Goal: Task Accomplishment & Management: Manage account settings

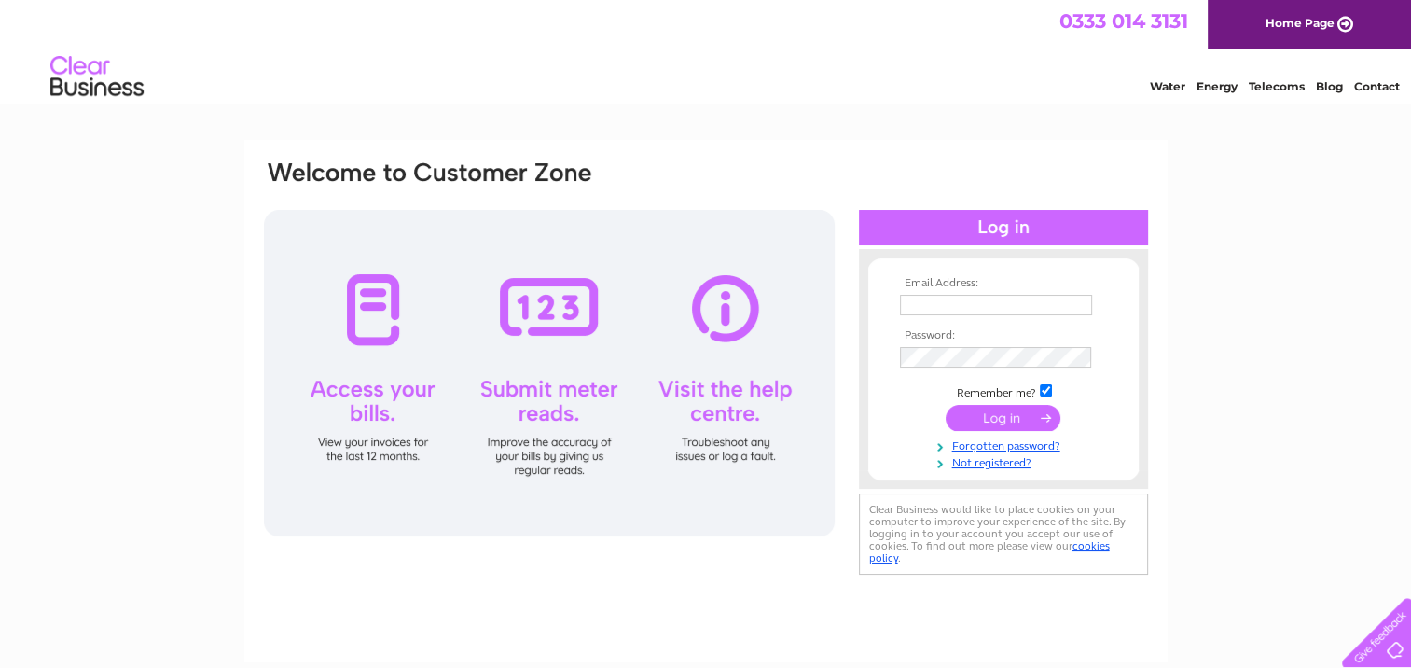
type input "[EMAIL_ADDRESS][DOMAIN_NAME]"
click at [1004, 417] on input "submit" at bounding box center [1002, 418] width 115 height 26
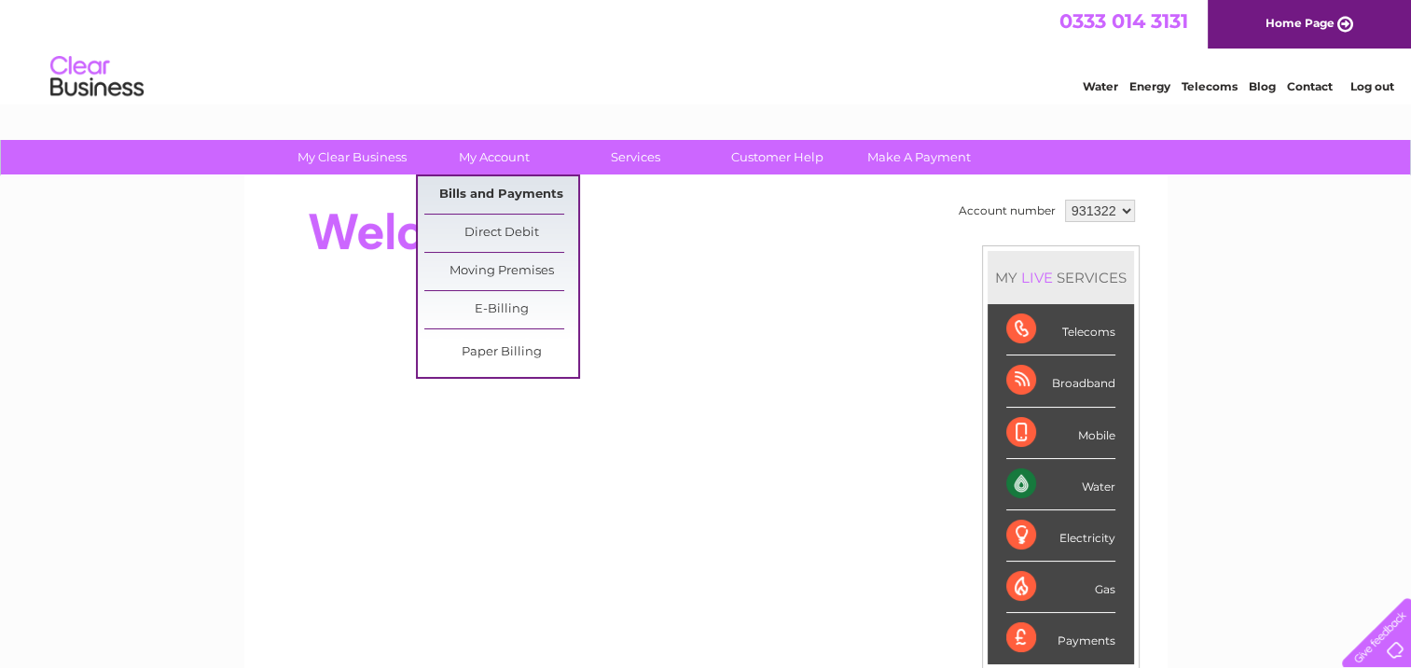
click at [496, 186] on link "Bills and Payments" at bounding box center [501, 194] width 154 height 37
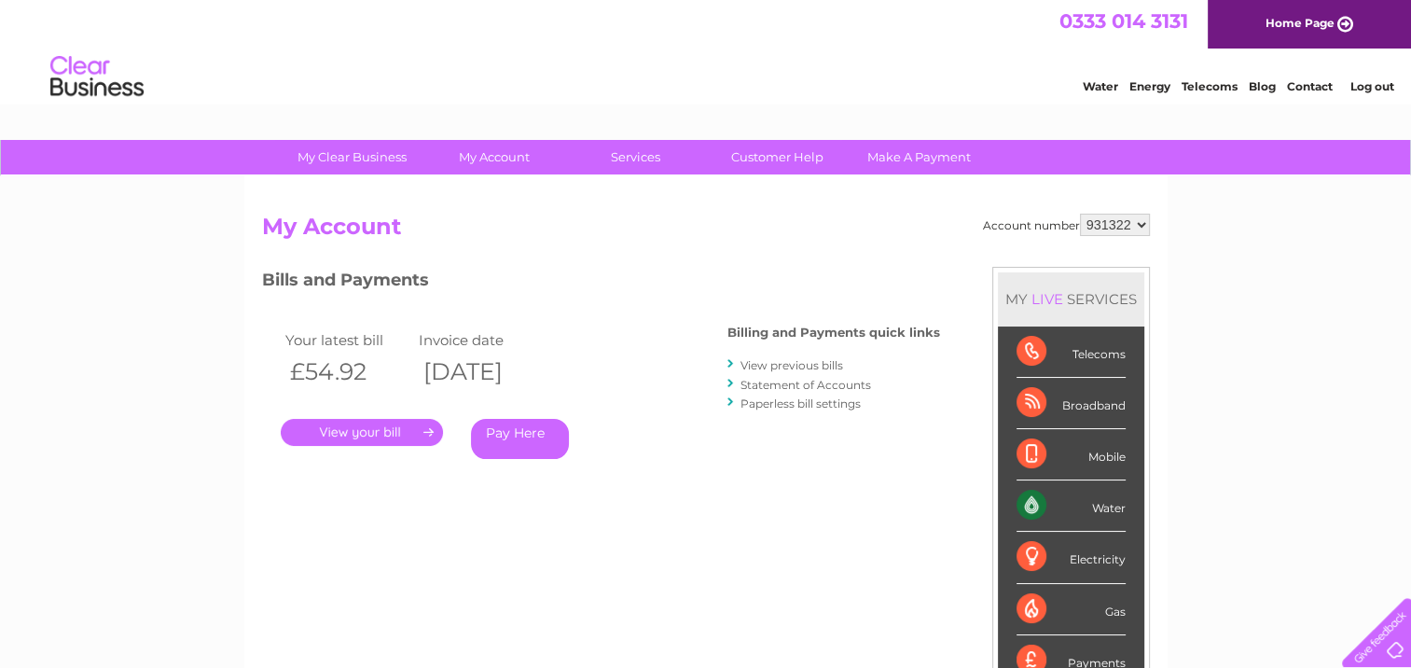
click at [776, 363] on link "View previous bills" at bounding box center [791, 365] width 103 height 14
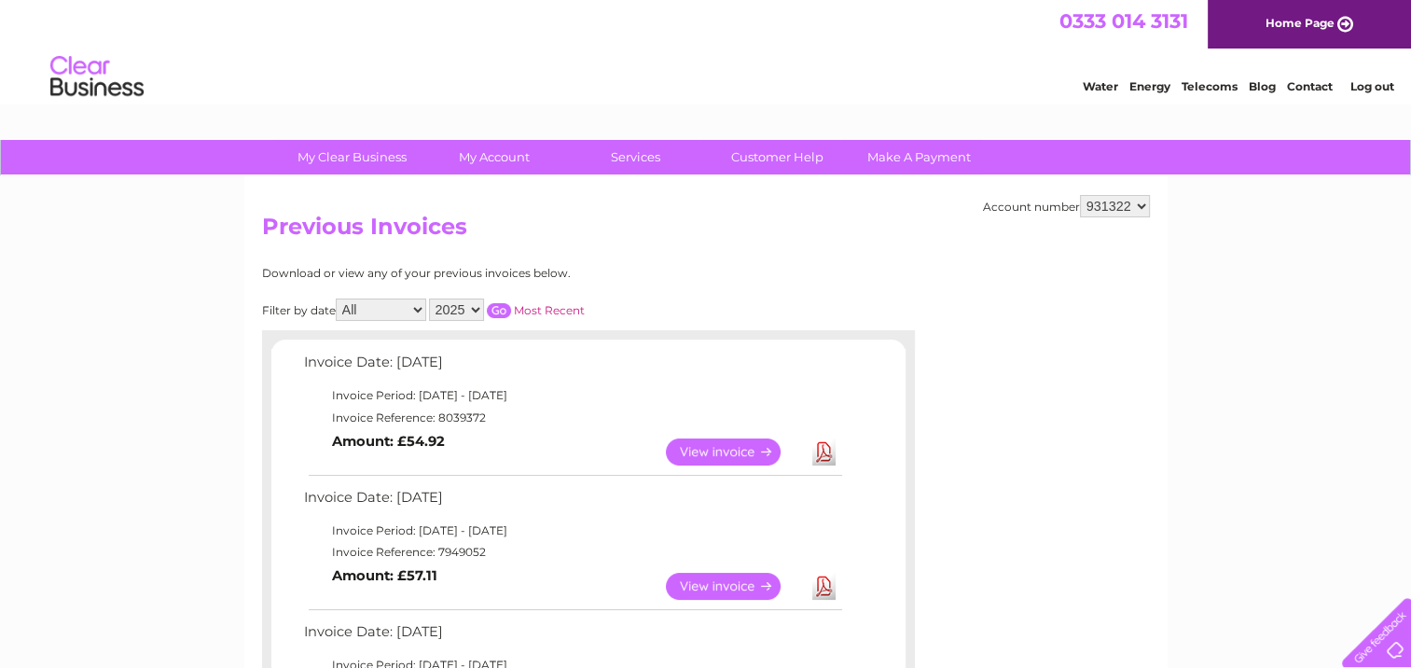
click at [736, 583] on link "View" at bounding box center [734, 585] width 137 height 27
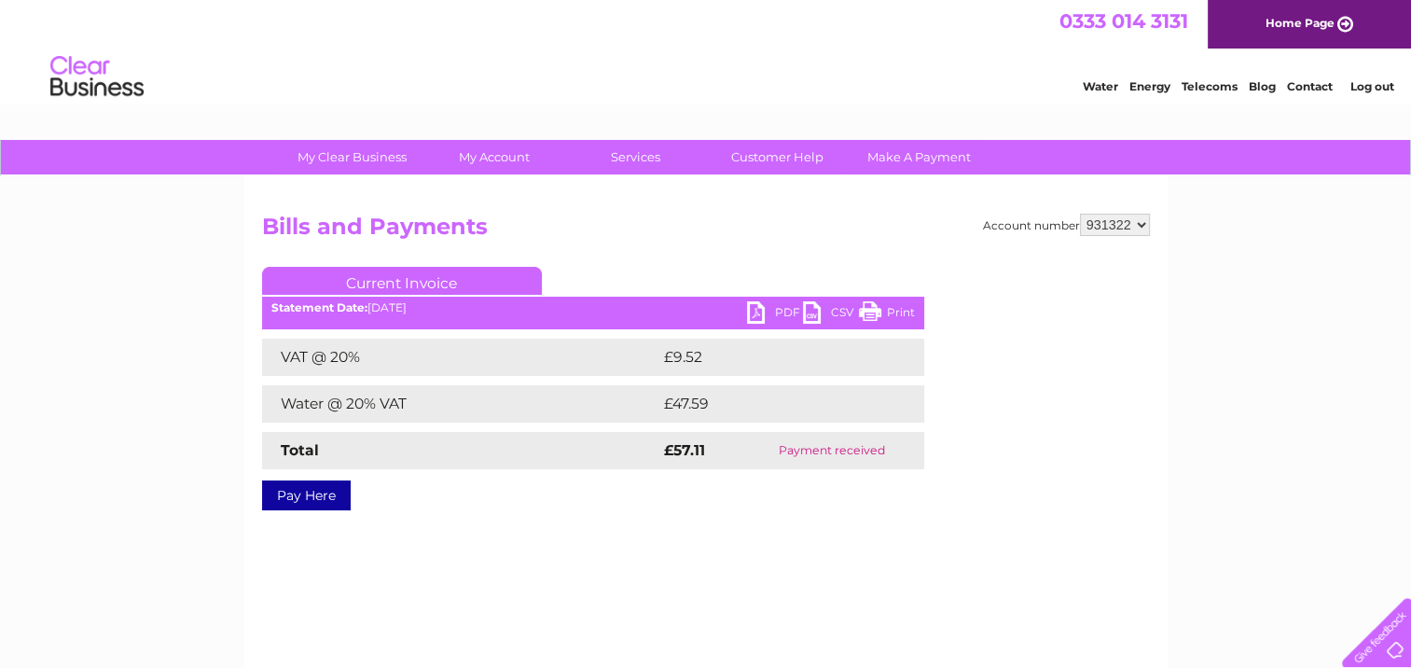
click at [768, 313] on link "PDF" at bounding box center [775, 314] width 56 height 27
